Goal: Browse casually

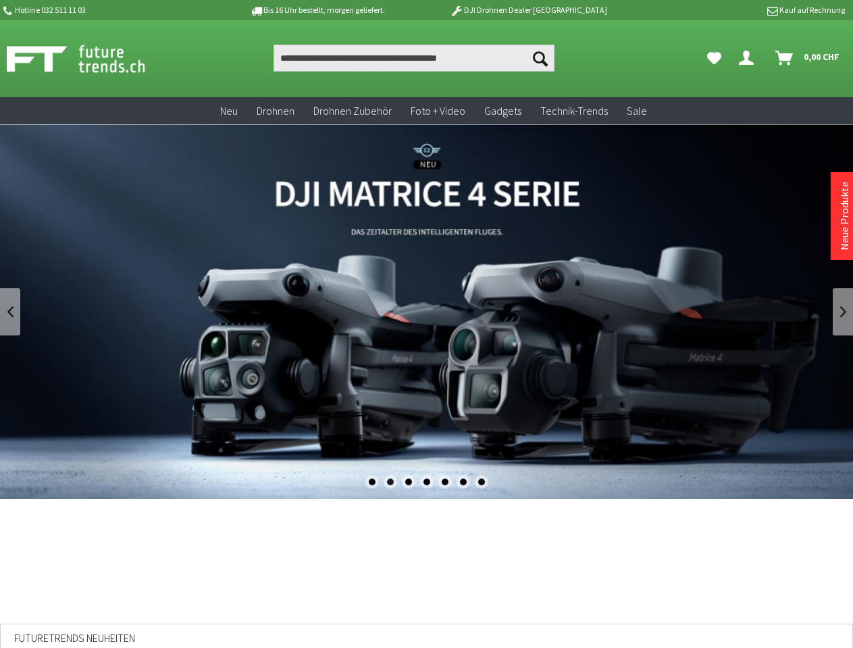
click at [371, 482] on div "1" at bounding box center [372, 483] width 14 height 14
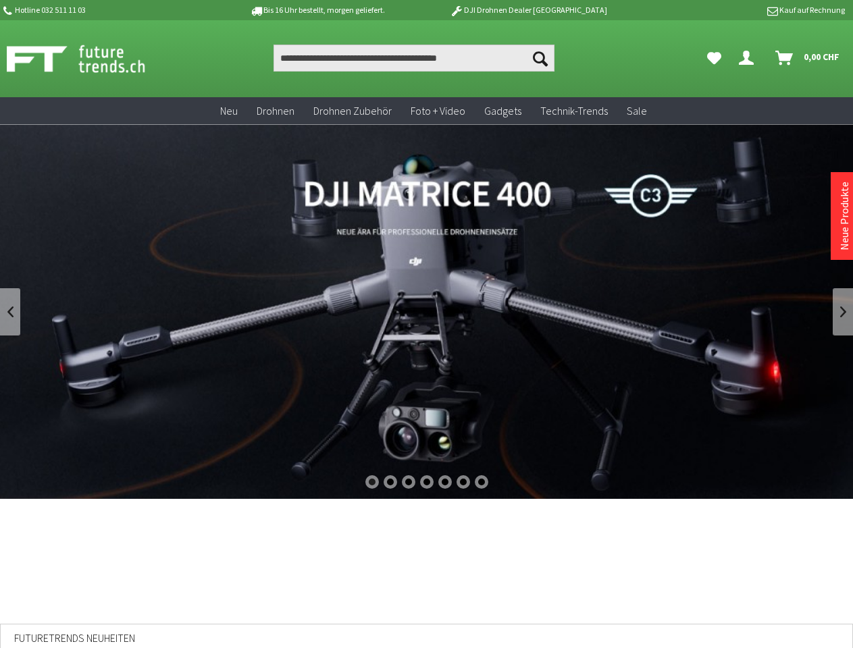
click at [390, 482] on div "2" at bounding box center [391, 483] width 14 height 14
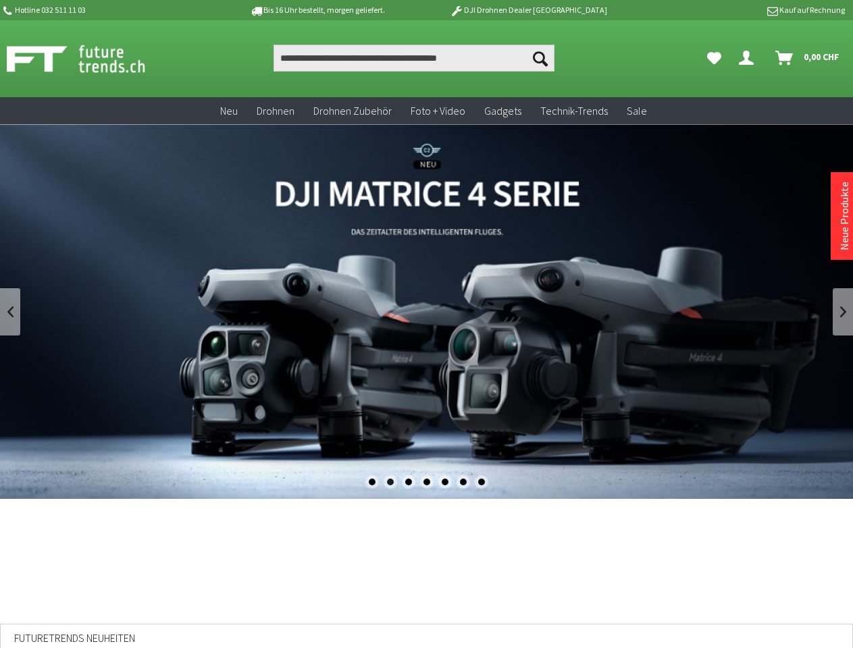
click at [408, 482] on div "3" at bounding box center [409, 483] width 14 height 14
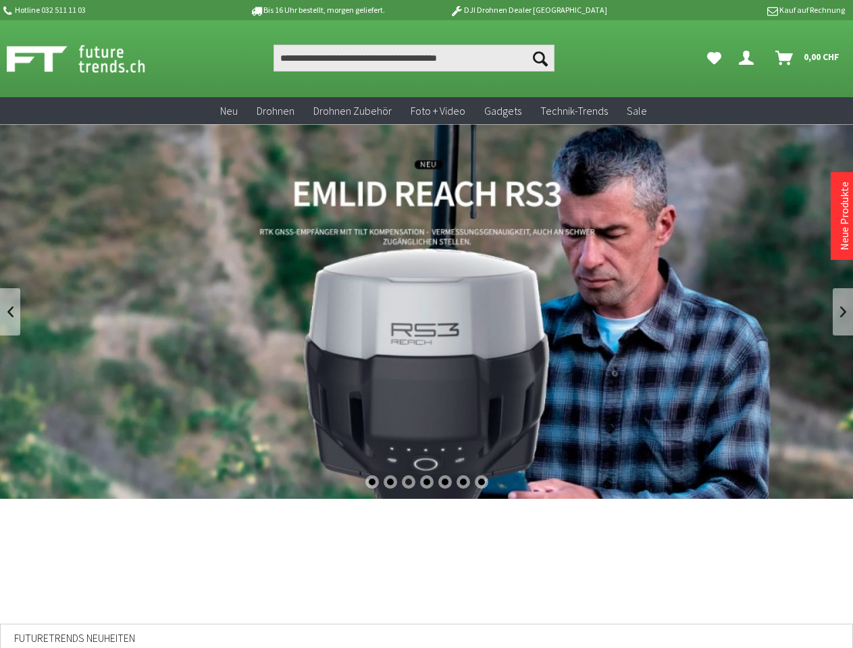
click at [427, 482] on div "4" at bounding box center [427, 483] width 14 height 14
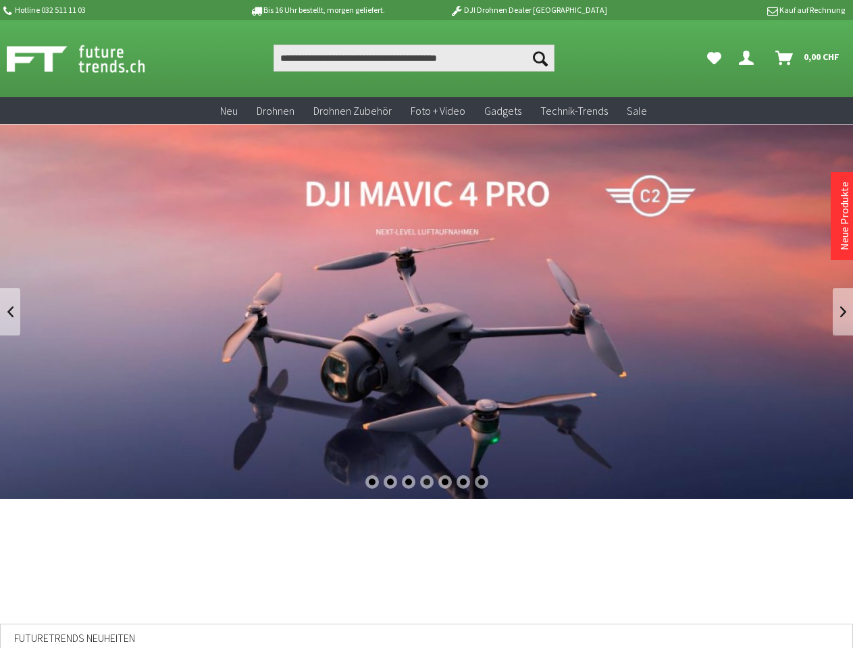
click at [445, 482] on div "5" at bounding box center [445, 483] width 14 height 14
click at [463, 482] on div "6" at bounding box center [464, 483] width 14 height 14
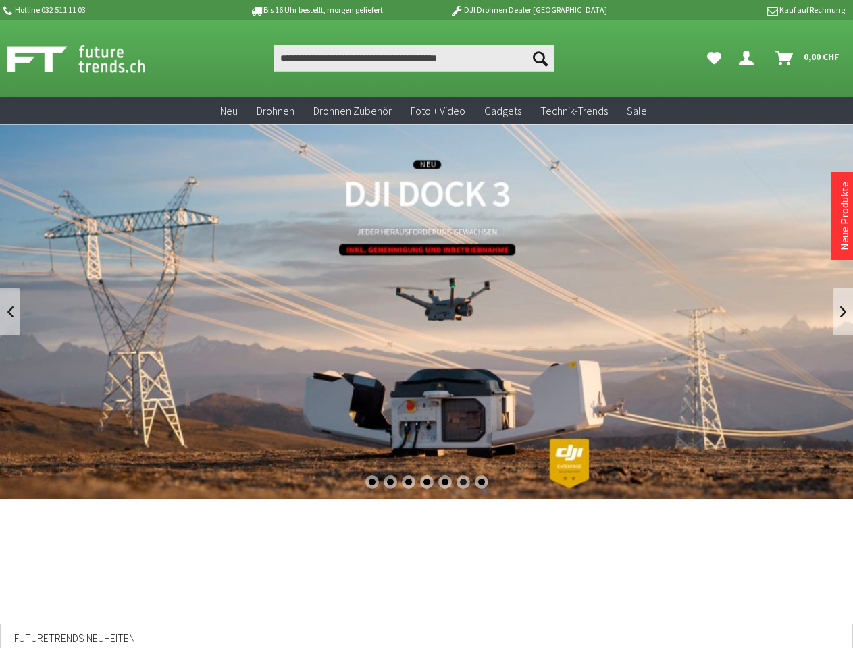
click at [482, 482] on div "7" at bounding box center [482, 483] width 14 height 14
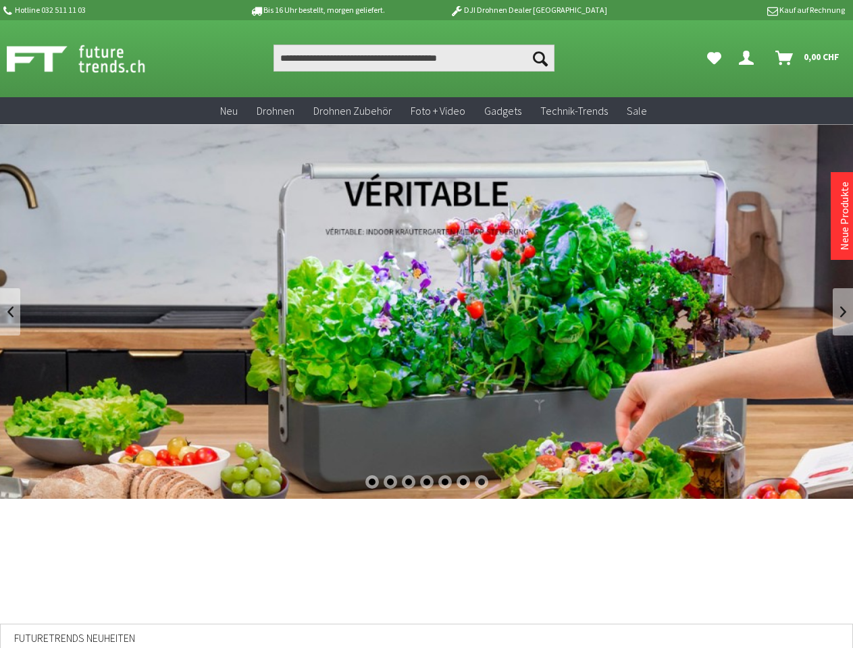
click at [10, 312] on link at bounding box center [10, 311] width 20 height 47
click at [843, 312] on link at bounding box center [843, 311] width 20 height 47
